Goal: Navigation & Orientation: Understand site structure

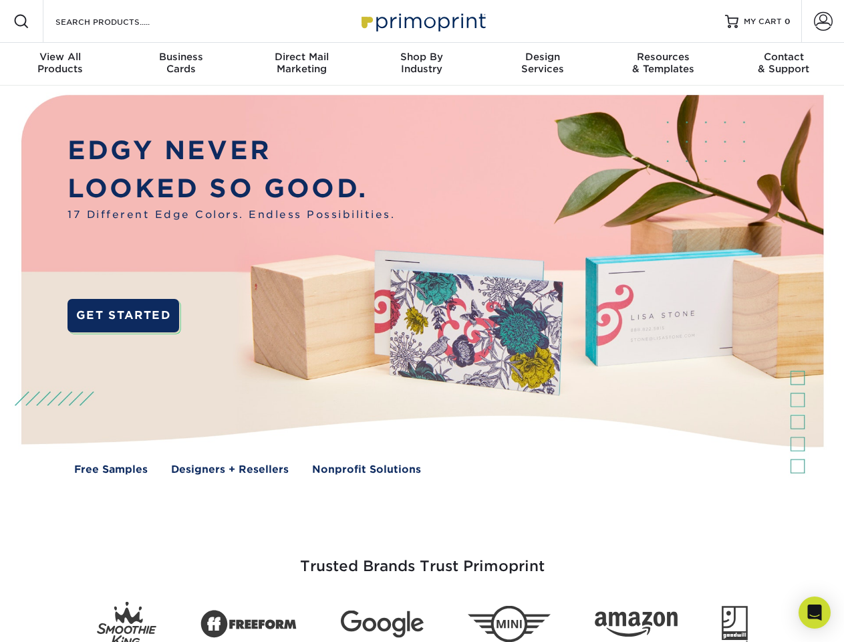
click at [422, 321] on img at bounding box center [422, 295] width 836 height 418
click at [21, 21] on span at bounding box center [21, 21] width 16 height 16
click at [823, 21] on span at bounding box center [823, 21] width 19 height 19
click at [60, 64] on div "View All Products" at bounding box center [60, 63] width 120 height 24
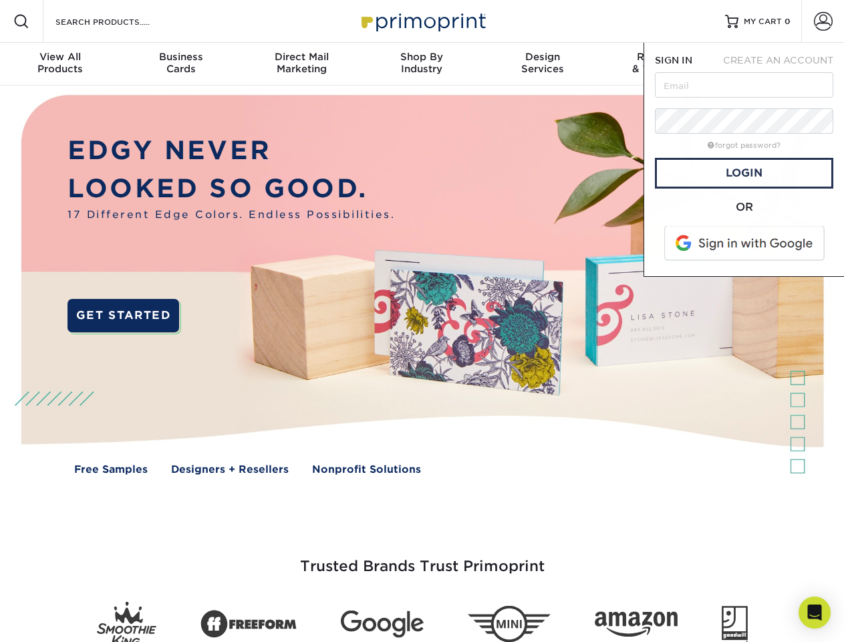
click at [181, 64] on div "Business Cards" at bounding box center [180, 63] width 120 height 24
click at [302, 64] on div "Direct Mail Marketing" at bounding box center [301, 63] width 120 height 24
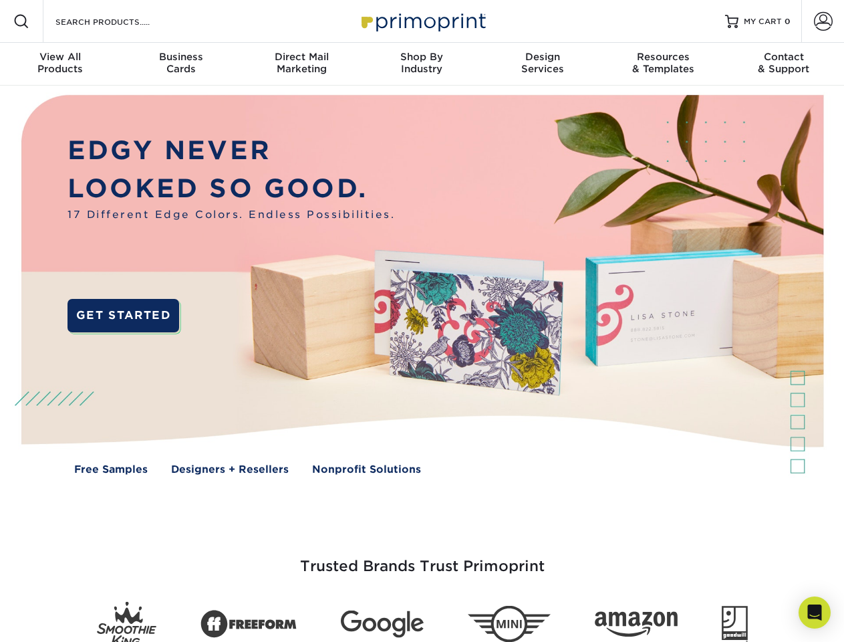
click at [422, 64] on div "Shop By Industry" at bounding box center [422, 63] width 120 height 24
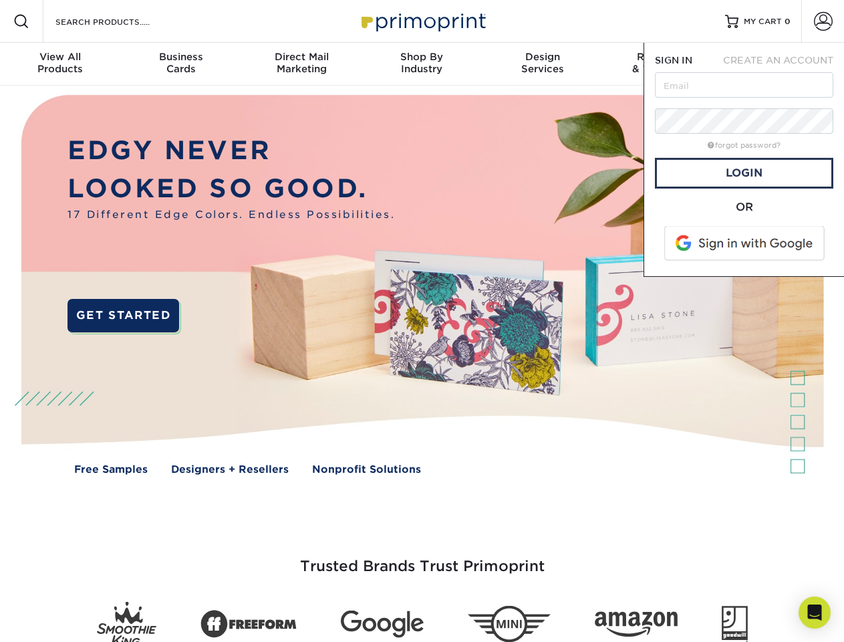
click at [543, 64] on div "Design Services" at bounding box center [543, 63] width 120 height 24
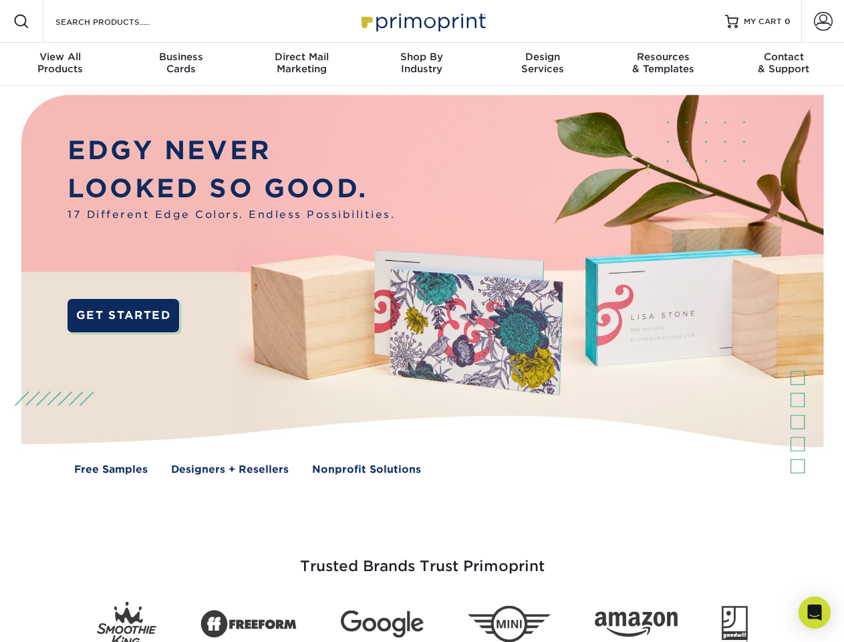
click at [663, 64] on span "SIGN IN" at bounding box center [673, 60] width 37 height 11
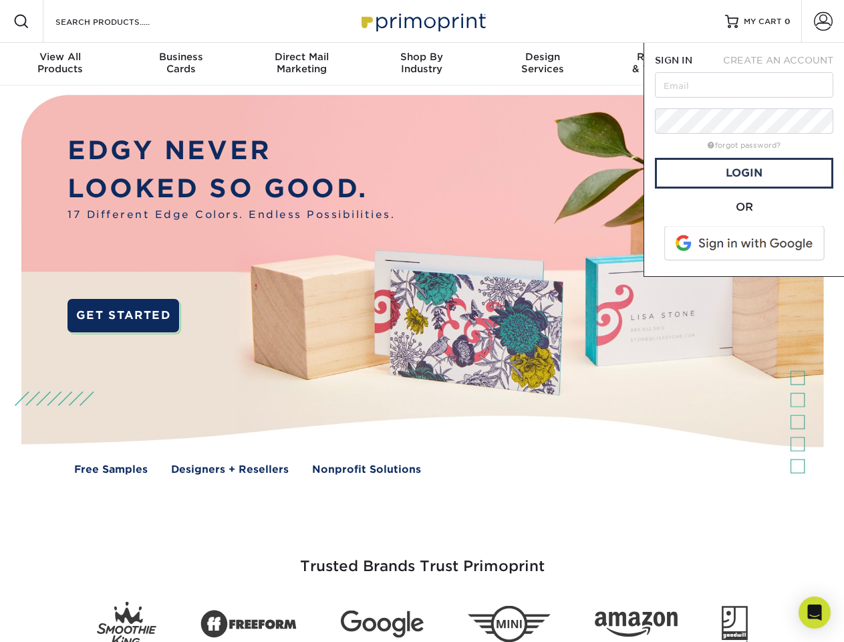
click at [784, 64] on div "Contact & Support" at bounding box center [784, 63] width 120 height 24
